Goal: Information Seeking & Learning: Learn about a topic

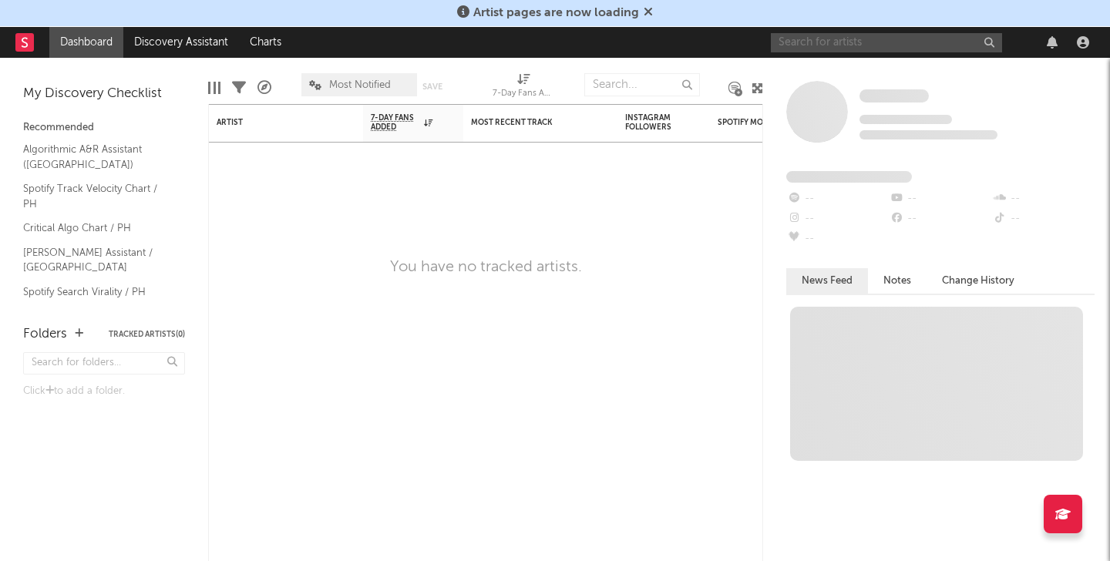
click at [830, 49] on input "text" at bounding box center [886, 42] width 231 height 19
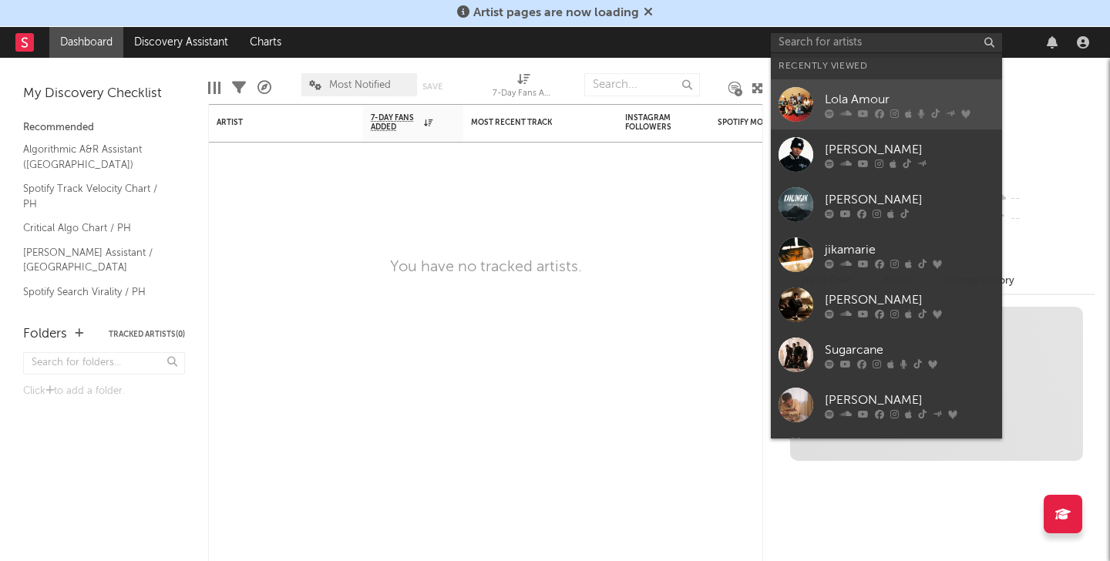
click at [826, 91] on div "Lola Amour" at bounding box center [910, 99] width 170 height 18
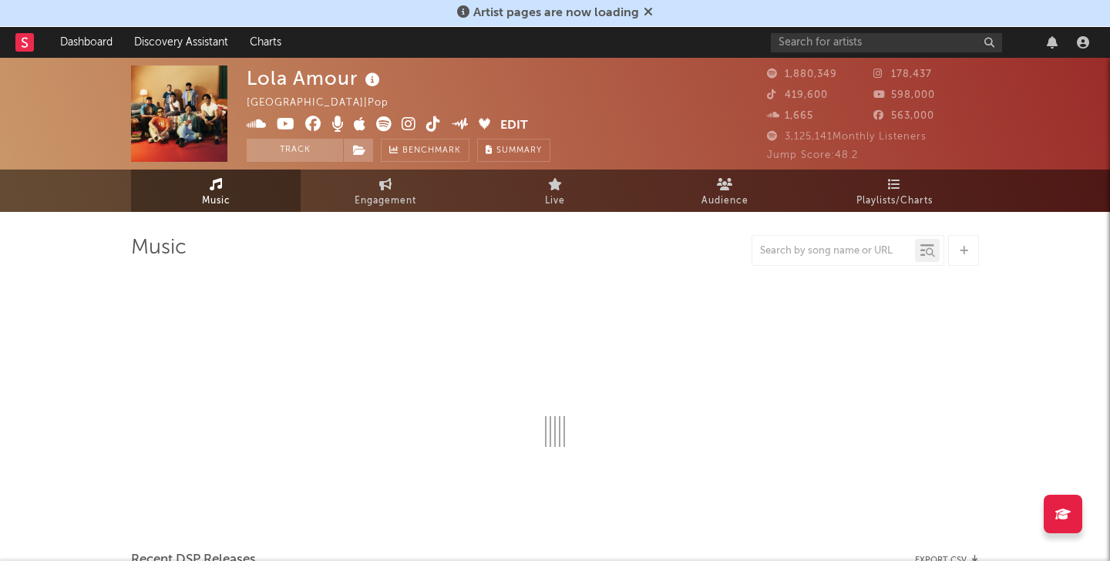
select select "6m"
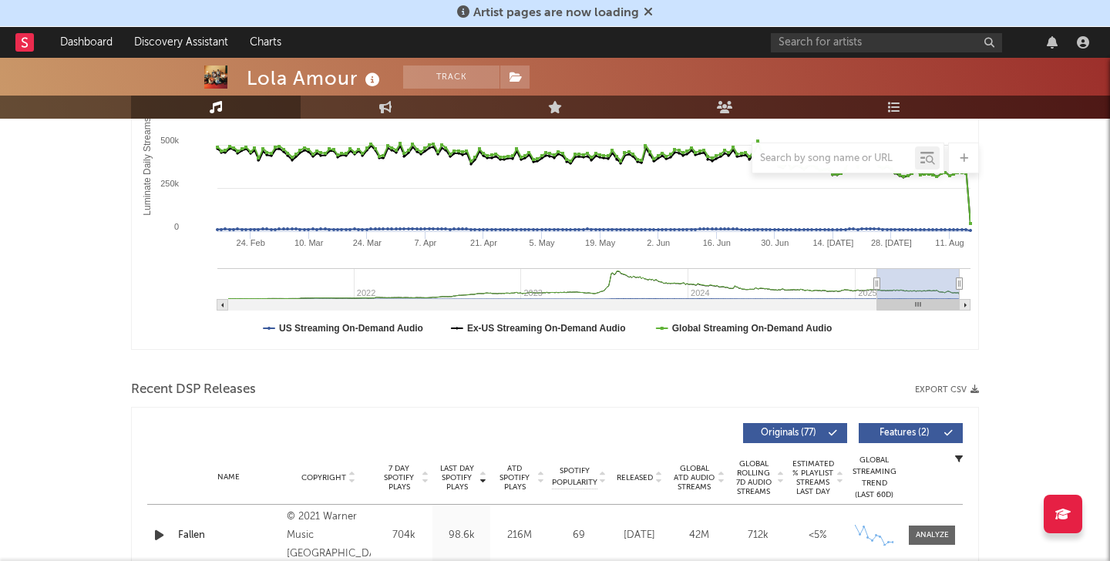
scroll to position [258, 0]
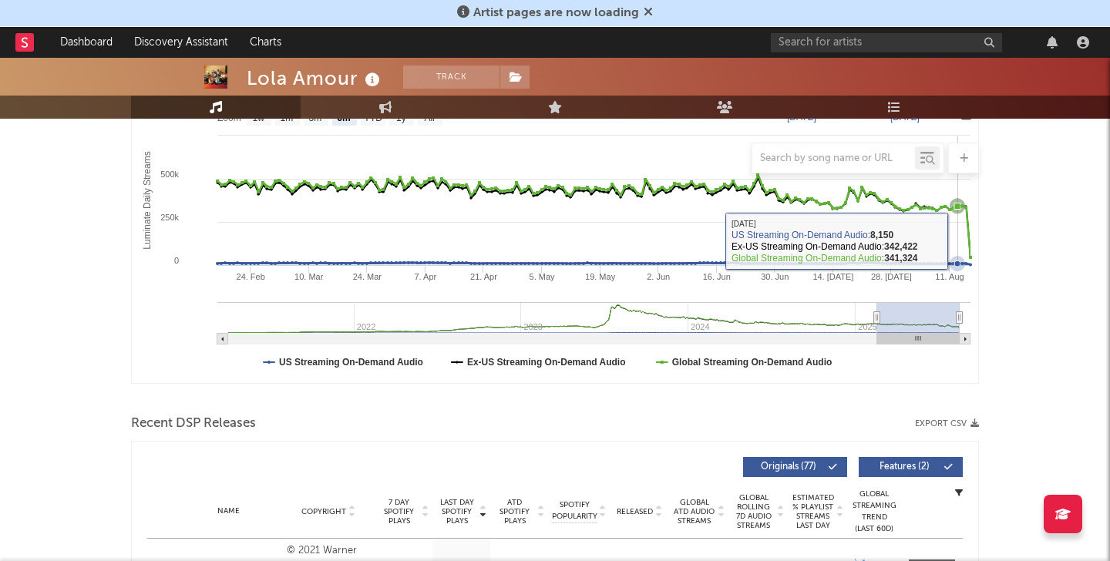
drag, startPoint x: 960, startPoint y: 240, endPoint x: 969, endPoint y: 240, distance: 9.2
click at [962, 240] on icon "Created with Highcharts 10.3.3 Luminate Daily Streams Luminate Daily Consumptio…" at bounding box center [555, 229] width 846 height 308
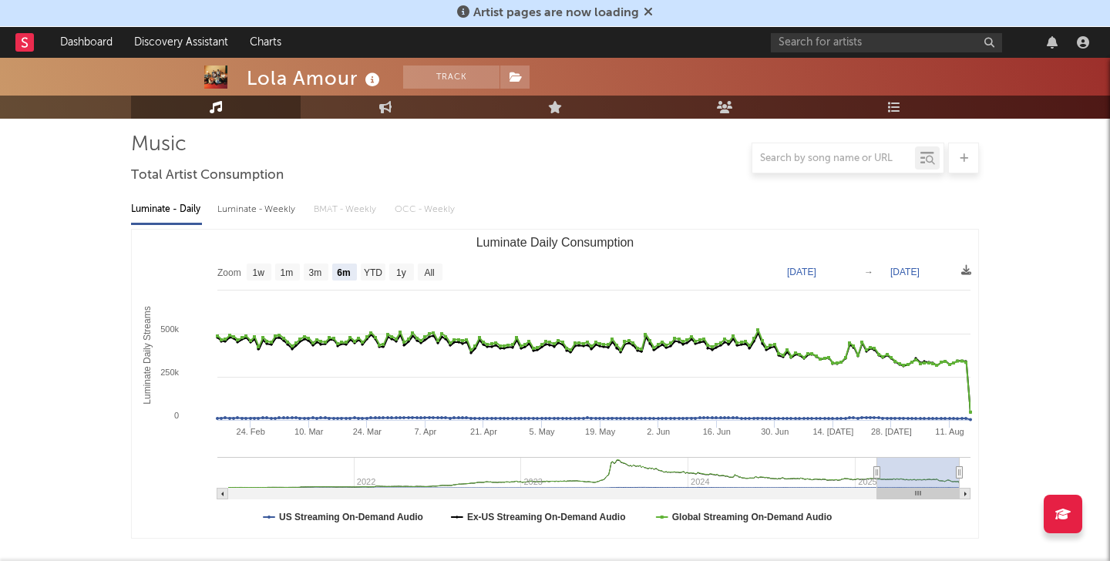
scroll to position [0, 0]
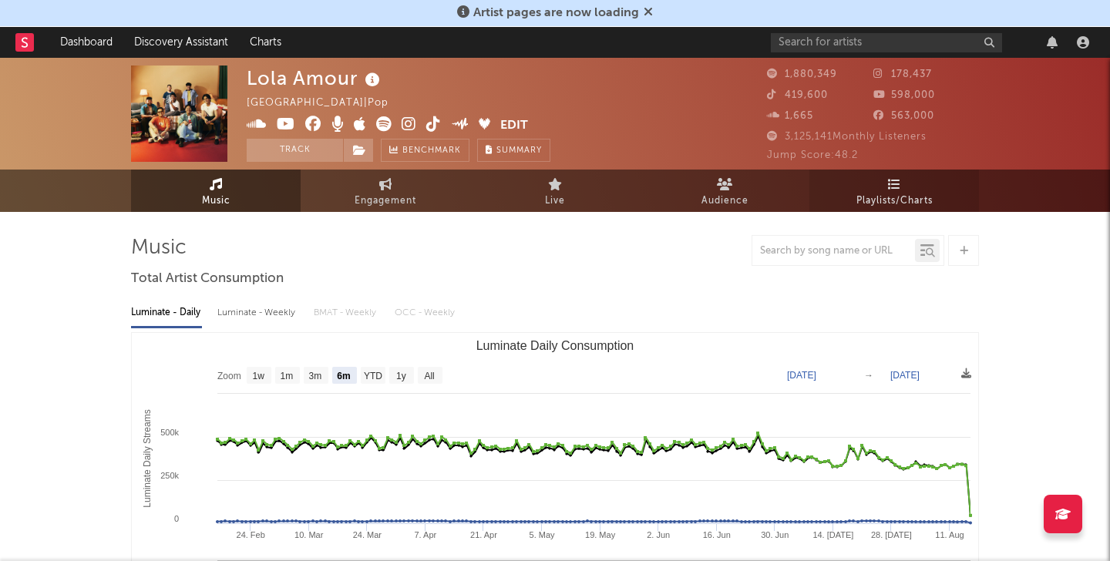
click at [880, 193] on span "Playlists/Charts" at bounding box center [894, 201] width 76 height 18
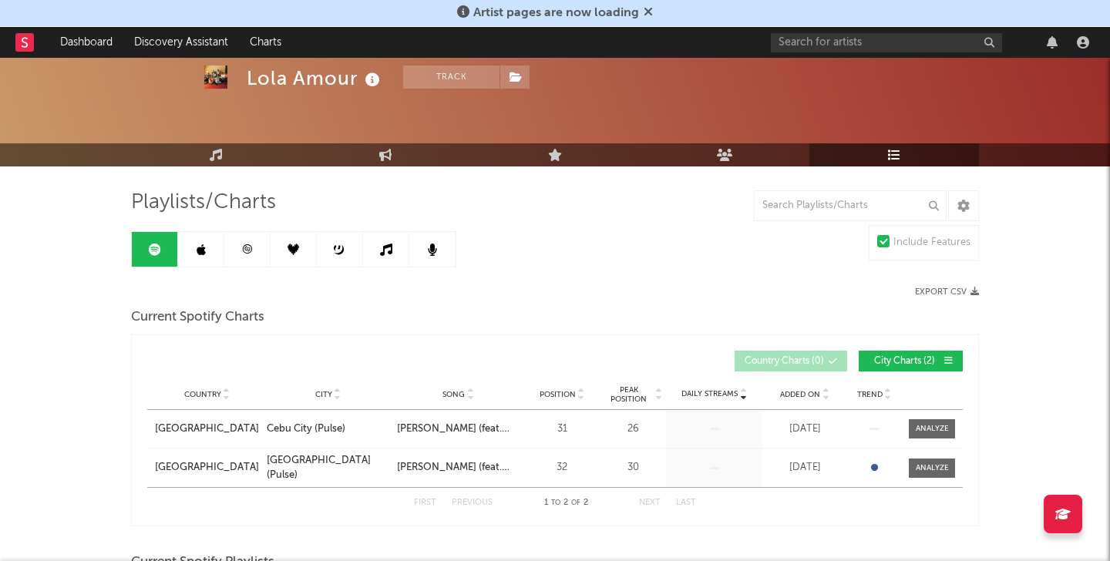
scroll to position [2, 0]
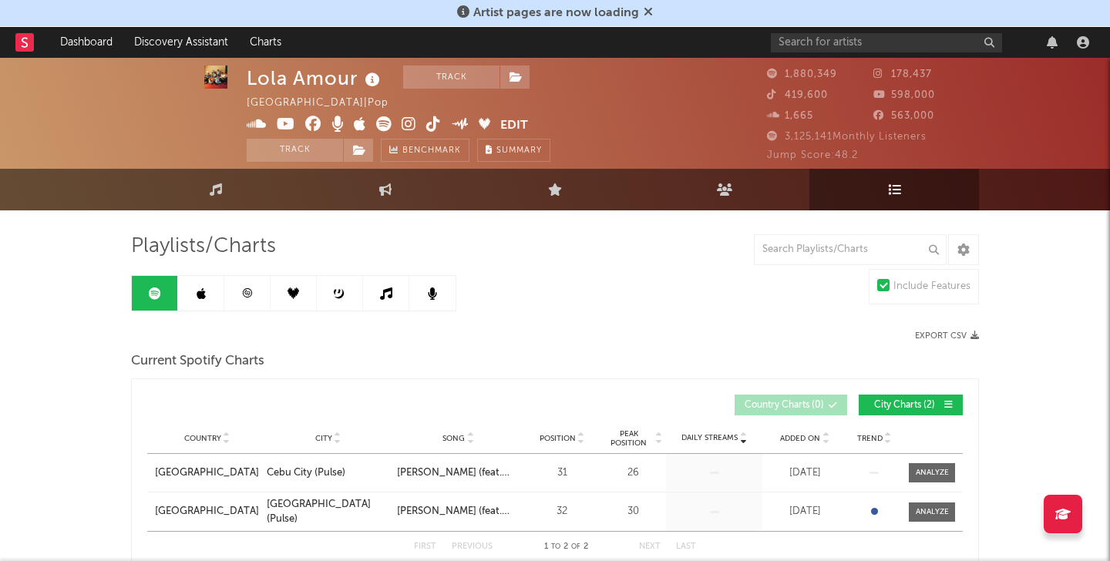
click at [184, 301] on link at bounding box center [201, 293] width 46 height 35
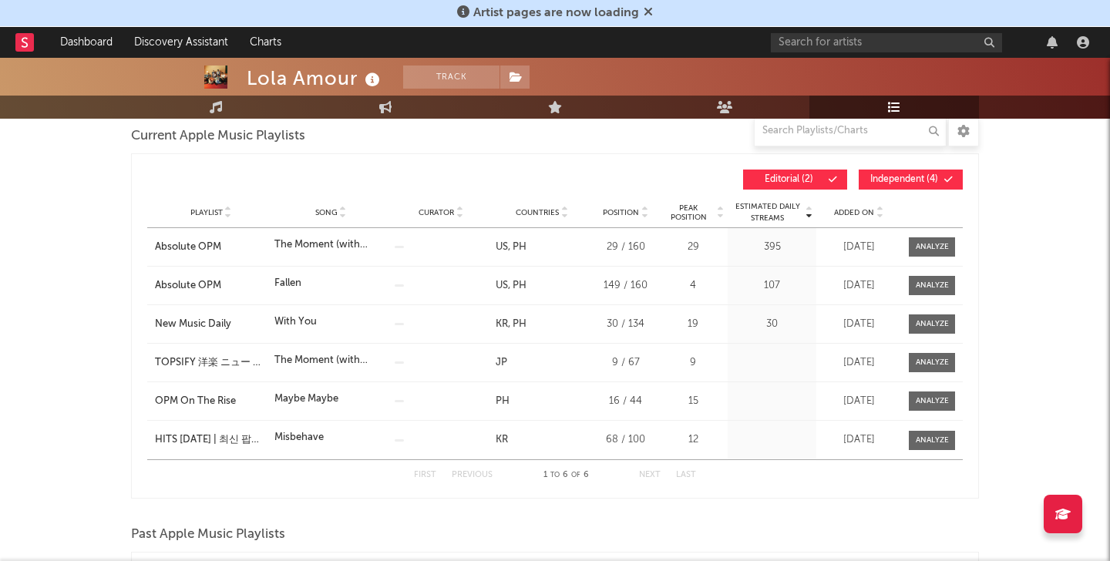
scroll to position [66, 0]
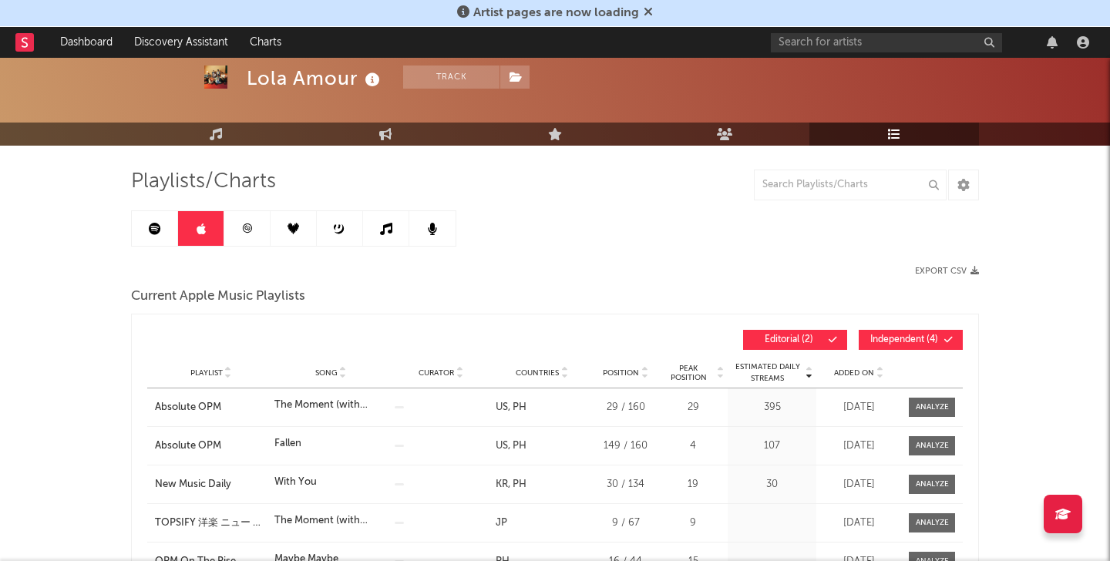
click at [897, 338] on span "Independent ( 4 )" at bounding box center [904, 339] width 71 height 9
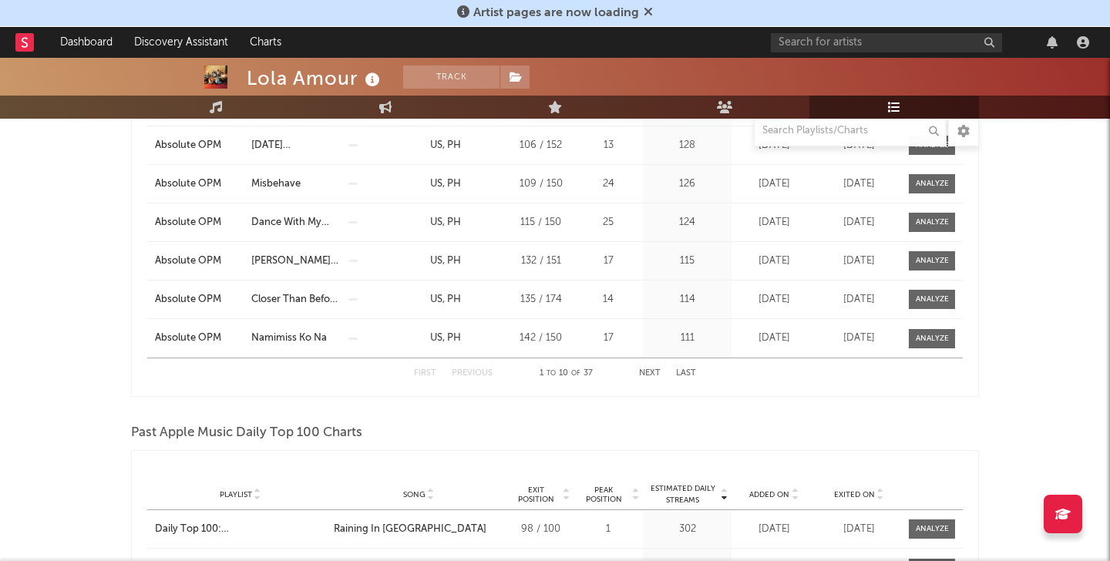
scroll to position [590, 0]
